Goal: Information Seeking & Learning: Learn about a topic

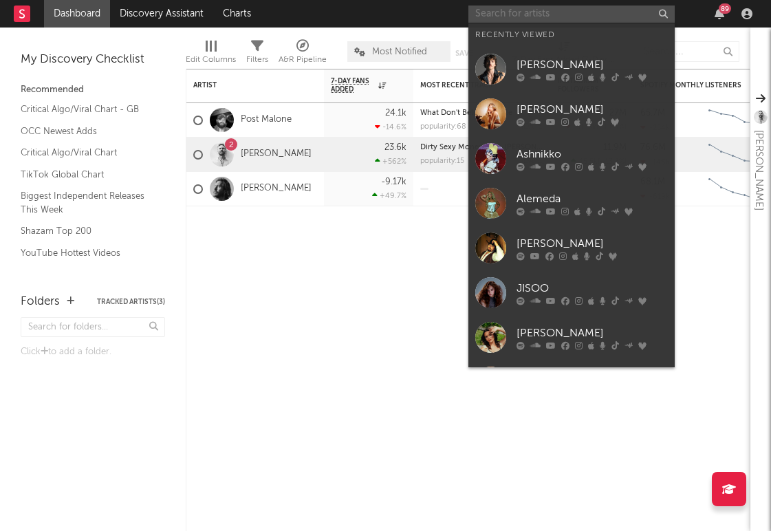
click at [623, 18] on input "text" at bounding box center [571, 14] width 206 height 17
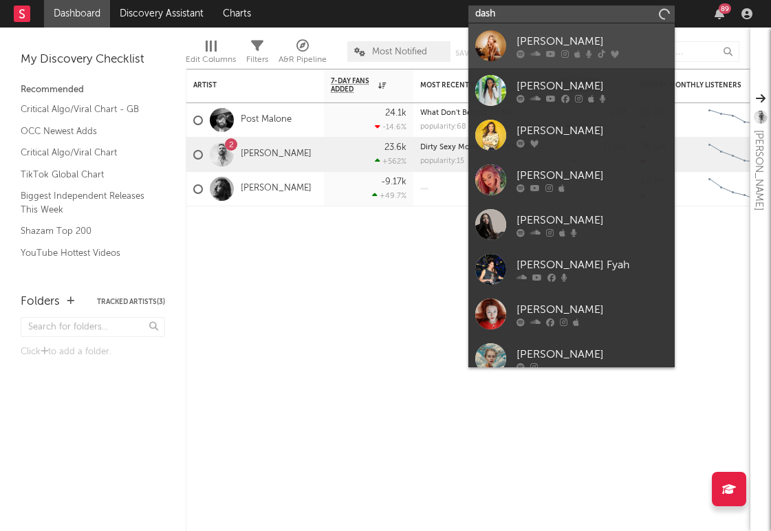
type input "dash"
click at [547, 40] on div "[PERSON_NAME]" at bounding box center [591, 41] width 151 height 17
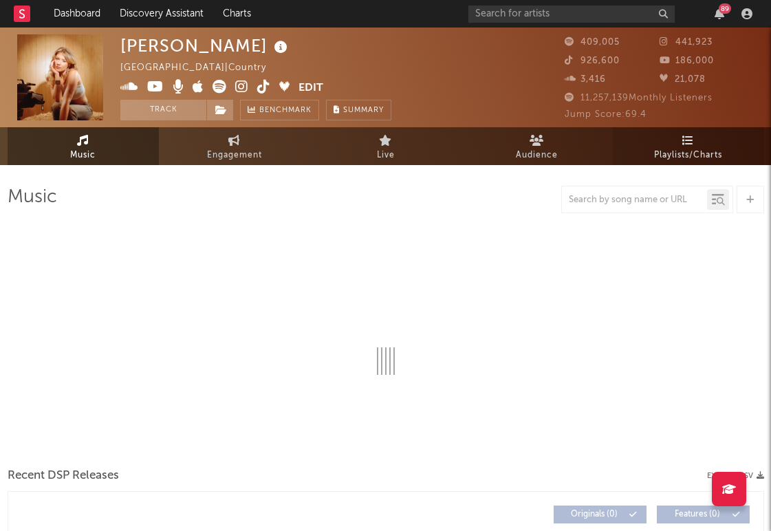
select select "6m"
